Goal: Transaction & Acquisition: Download file/media

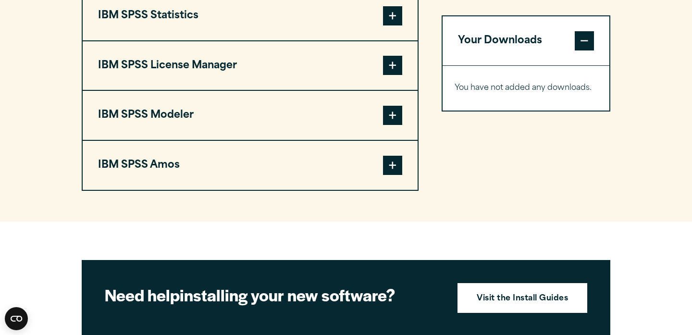
scroll to position [839, 0]
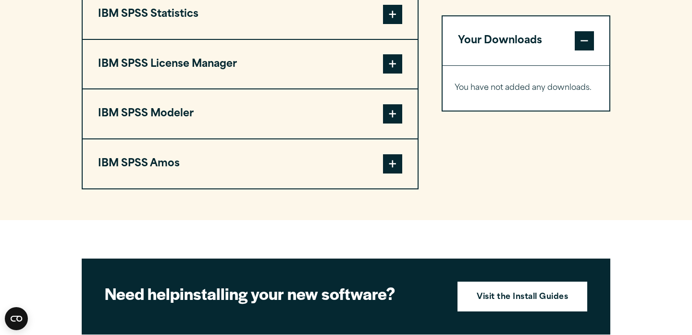
click at [397, 173] on span at bounding box center [392, 163] width 19 height 19
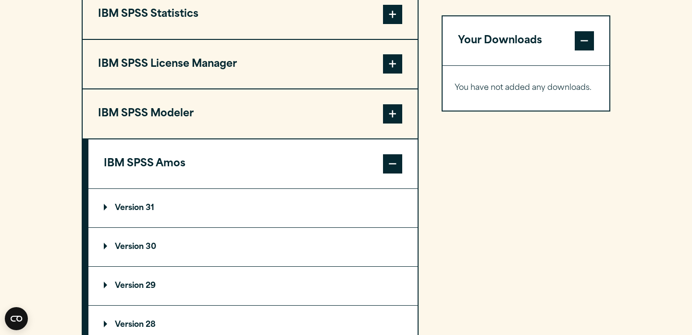
click at [106, 250] on p "Version 30" at bounding box center [130, 247] width 52 height 8
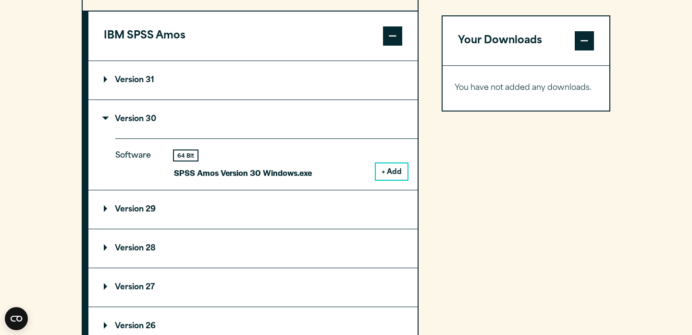
scroll to position [967, 0]
click at [397, 174] on button "+ Add" at bounding box center [392, 171] width 32 height 16
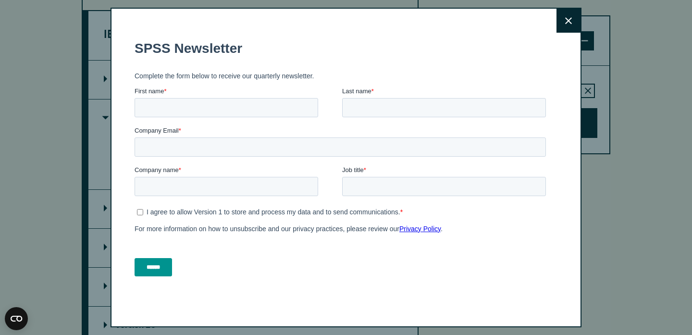
click at [517, 130] on form "SPSS Newsletter Complete the form below to receive our quarterly newsletter. Fi…" at bounding box center [341, 158] width 415 height 253
click at [572, 27] on button "Close" at bounding box center [568, 21] width 24 height 24
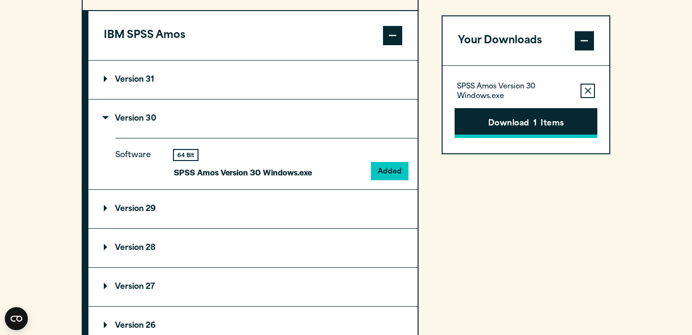
click at [531, 125] on button "Download 1 Items" at bounding box center [525, 123] width 143 height 30
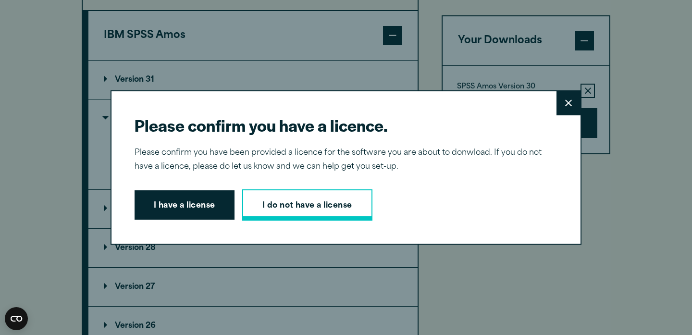
click at [321, 206] on link "I do not have a license" at bounding box center [307, 205] width 130 height 32
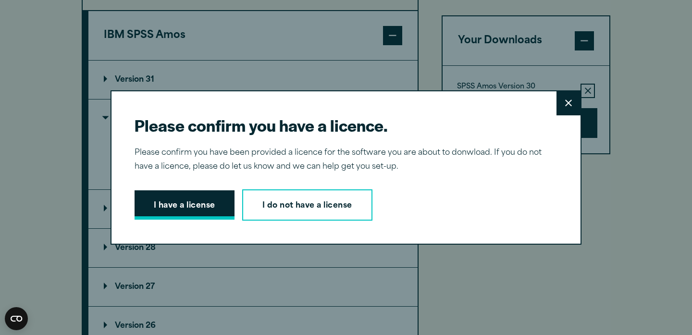
click at [158, 205] on button "I have a license" at bounding box center [184, 205] width 100 height 30
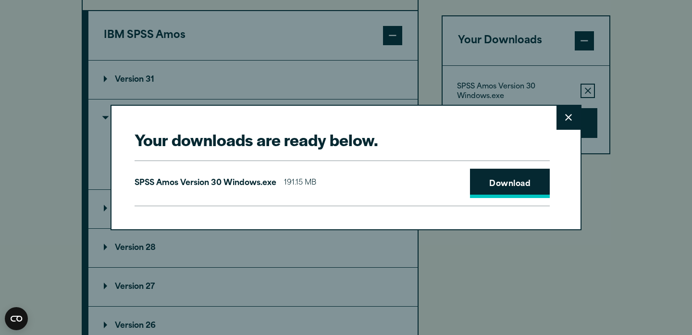
click at [503, 177] on link "Download" at bounding box center [510, 184] width 80 height 30
click at [564, 121] on button "Close" at bounding box center [568, 118] width 24 height 24
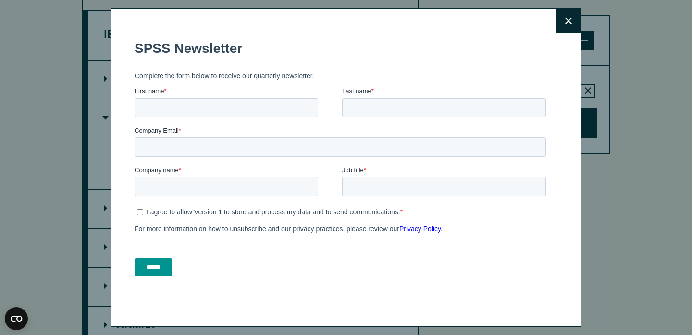
click at [569, 15] on button "Close" at bounding box center [568, 21] width 24 height 24
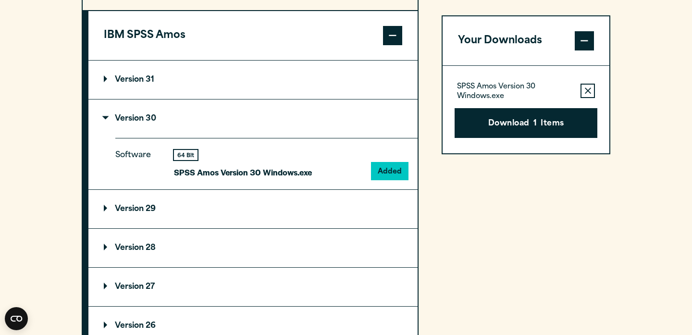
click at [108, 122] on p "Version 30" at bounding box center [130, 119] width 52 height 8
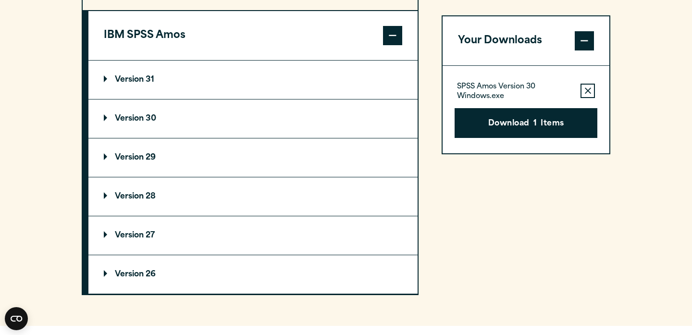
click at [583, 91] on button "Remove this item from your software download list" at bounding box center [587, 91] width 14 height 14
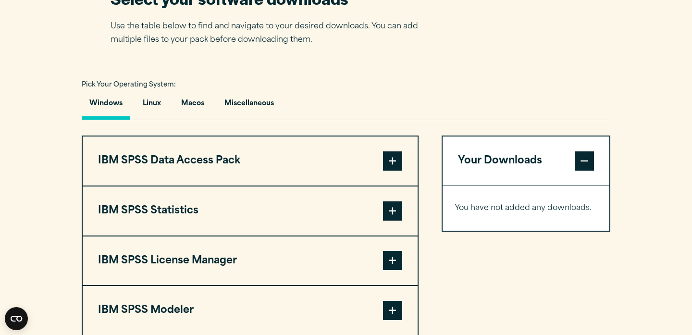
scroll to position [645, 0]
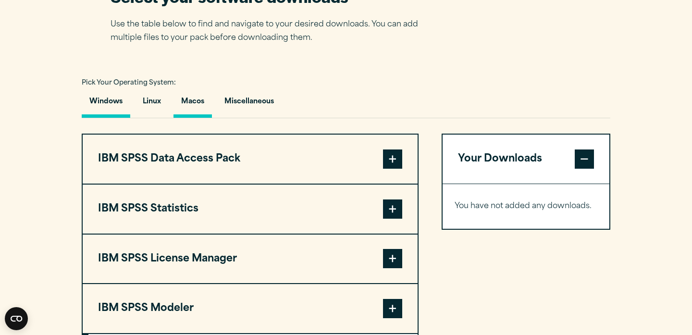
click at [195, 105] on button "Macos" at bounding box center [192, 103] width 38 height 27
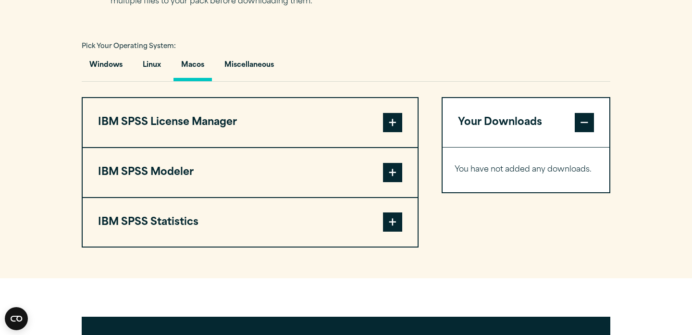
scroll to position [674, 0]
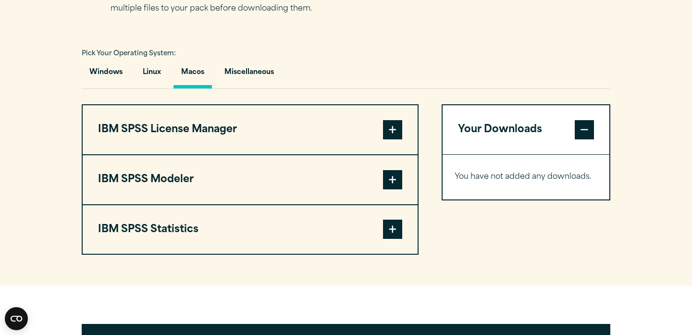
click at [388, 235] on span at bounding box center [392, 228] width 19 height 19
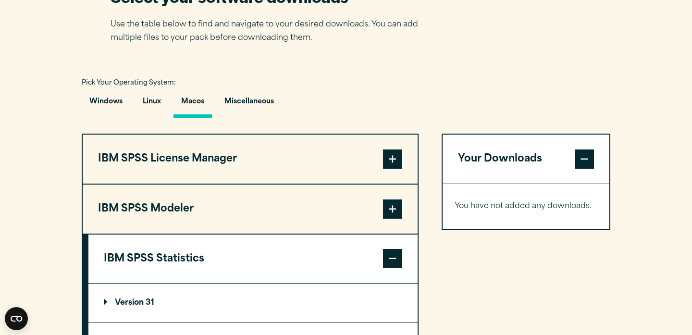
scroll to position [647, 0]
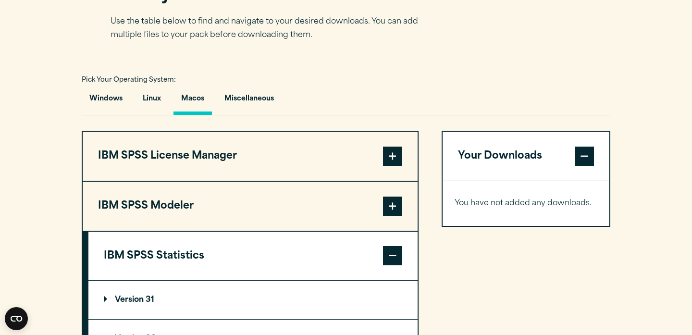
click at [394, 214] on span at bounding box center [392, 205] width 19 height 19
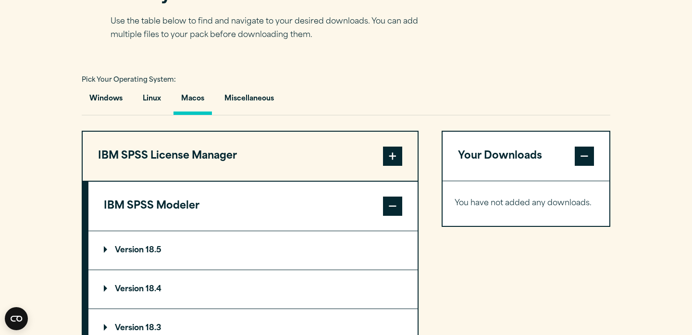
click at [389, 158] on span at bounding box center [392, 155] width 19 height 19
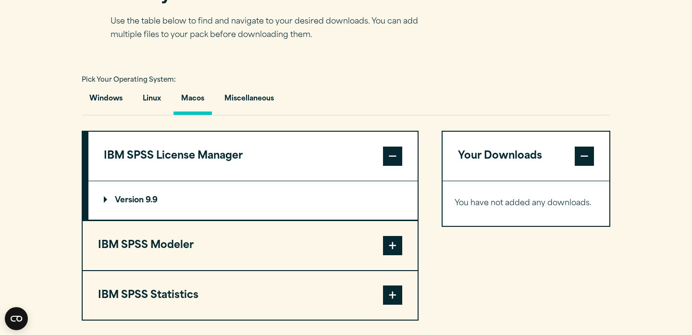
click at [108, 203] on p "Version 9.9" at bounding box center [131, 200] width 54 height 8
